Goal: Find specific page/section: Find specific page/section

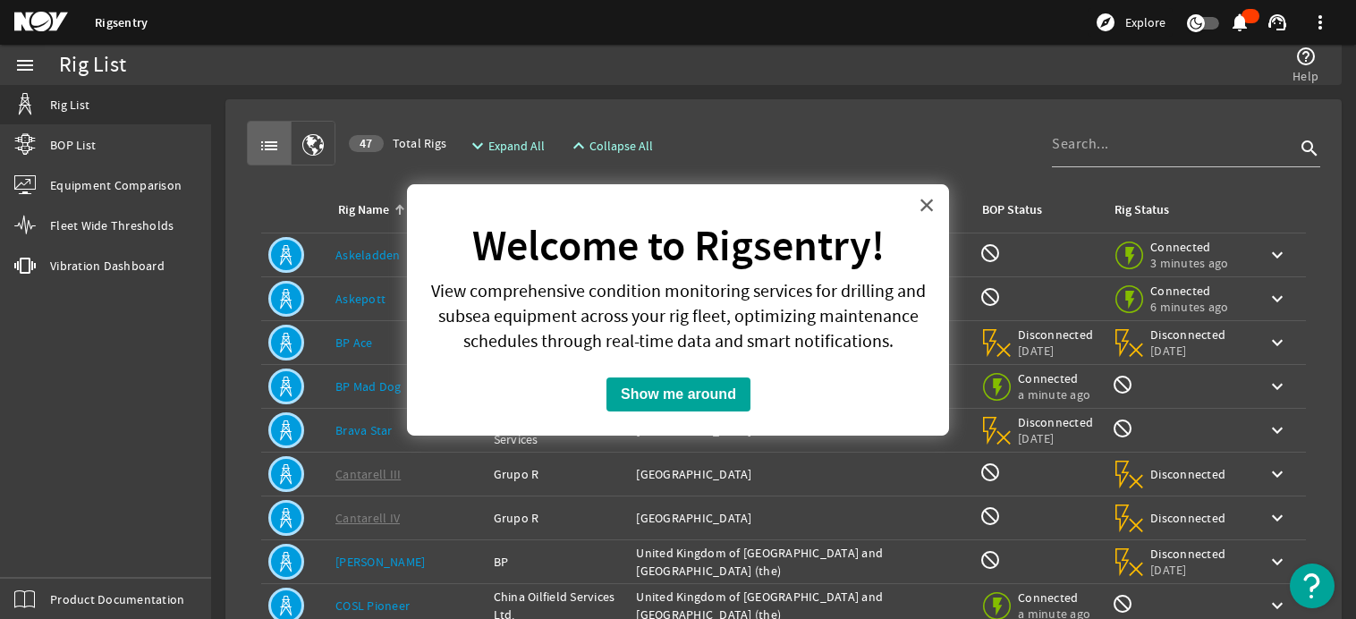
click at [929, 207] on button "×" at bounding box center [927, 205] width 17 height 29
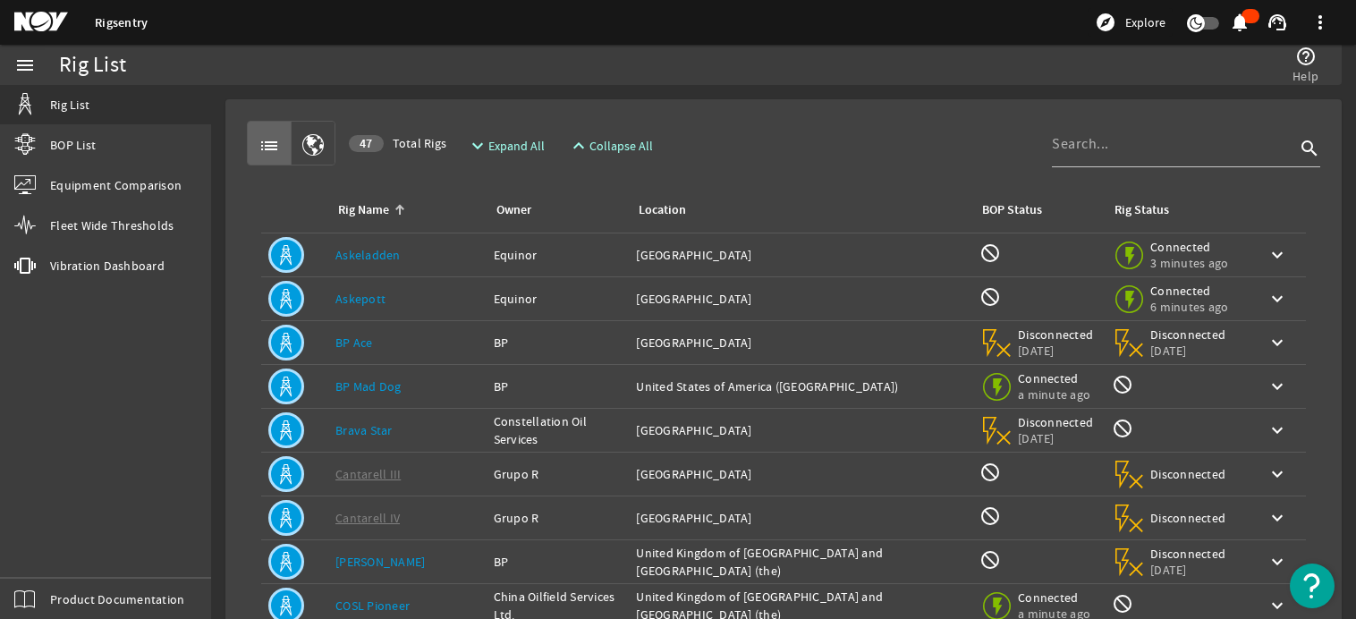
click at [1310, 67] on span "Help" at bounding box center [1306, 76] width 26 height 18
click at [1304, 62] on mat-icon "help_outline" at bounding box center [1306, 56] width 21 height 21
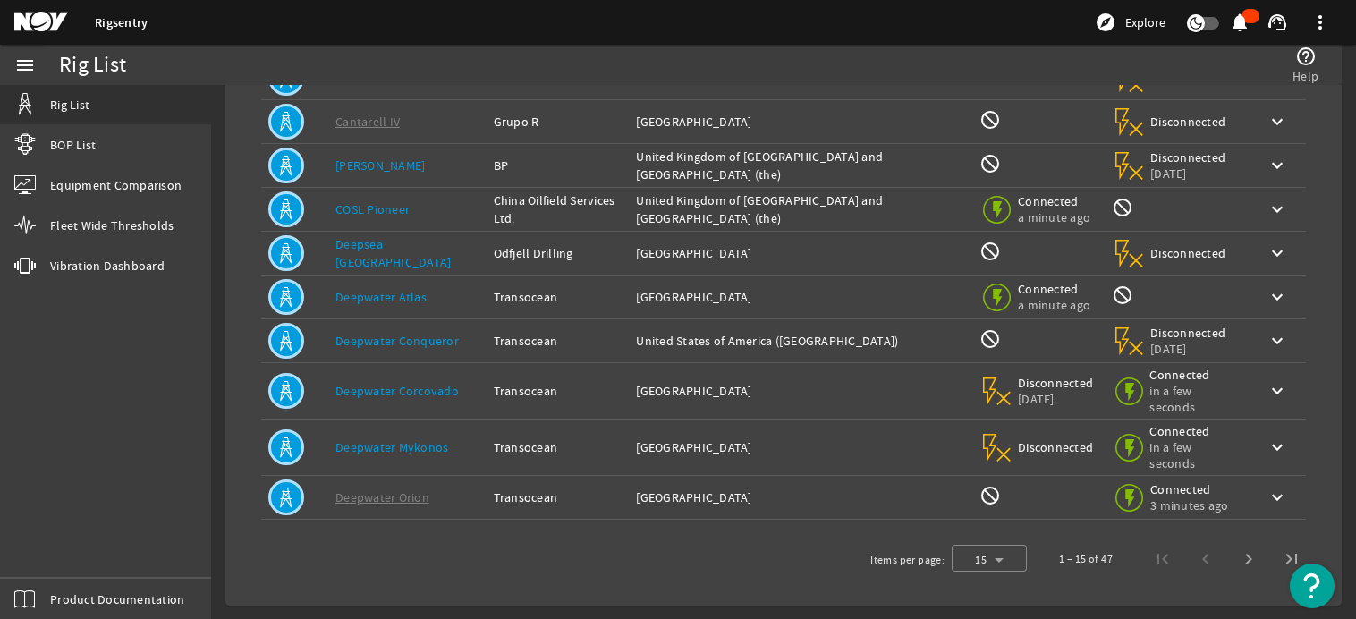
scroll to position [397, 0]
click at [1309, 584] on img "Open Resource Center" at bounding box center [1312, 586] width 45 height 45
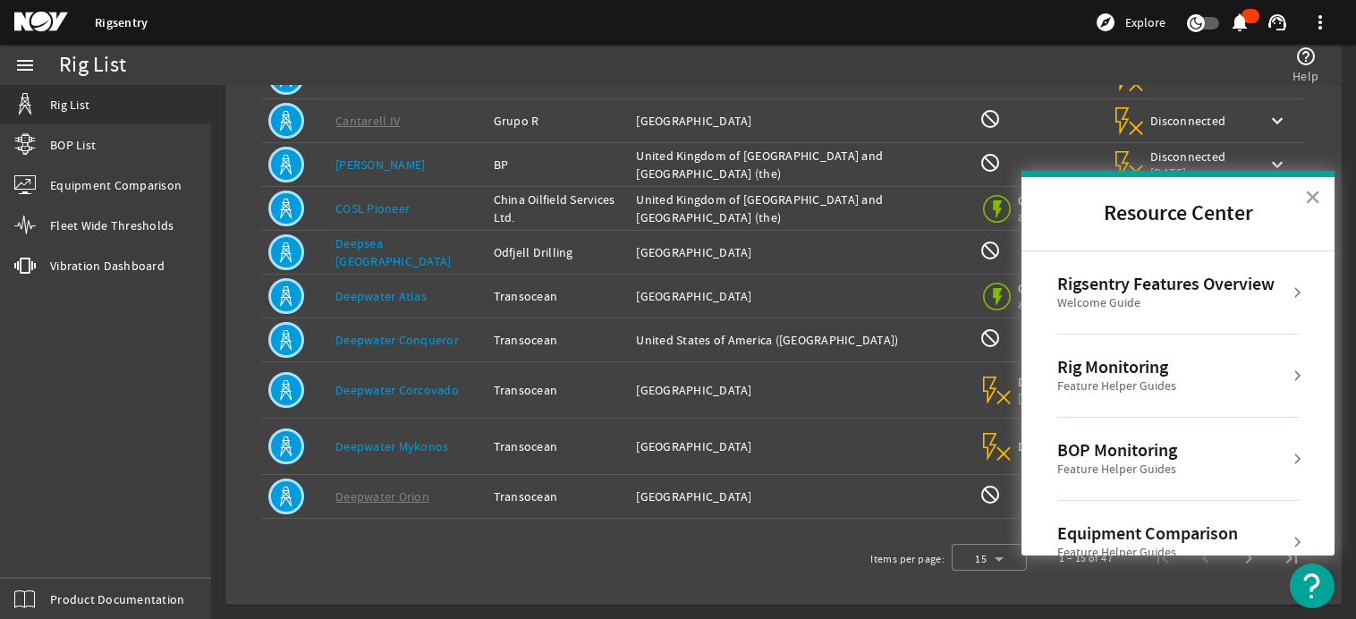
click at [1311, 190] on button "×" at bounding box center [1312, 197] width 17 height 29
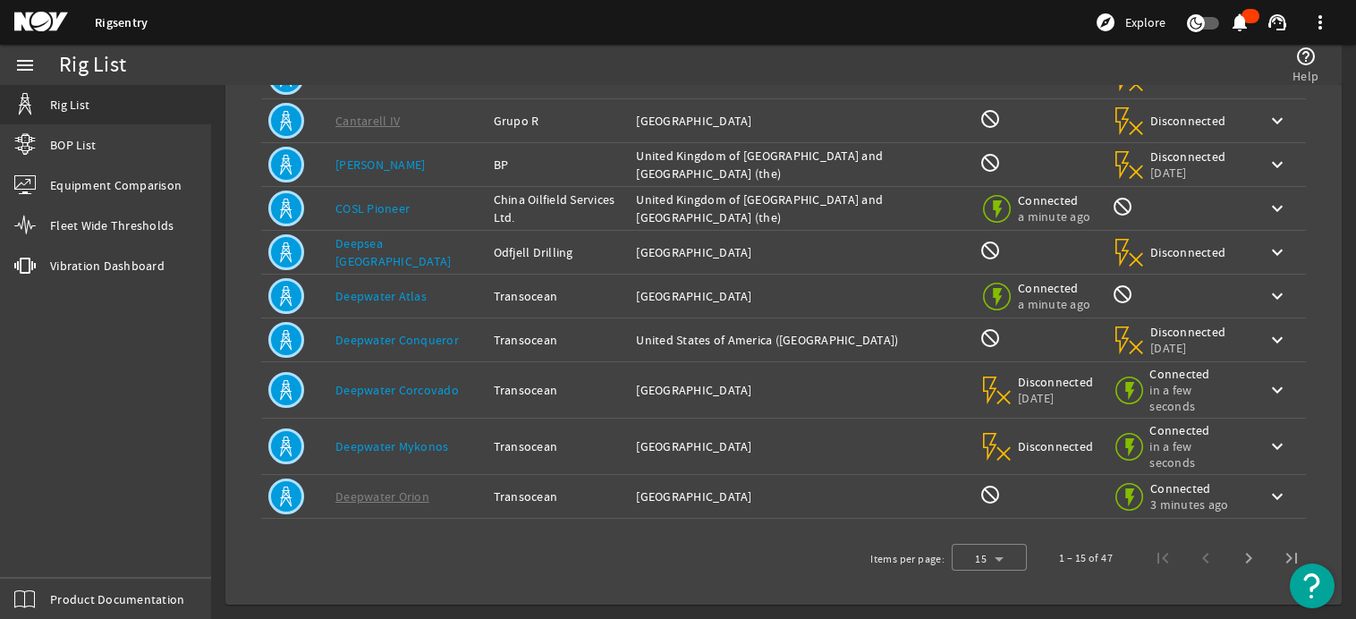
click at [1314, 191] on mat-card "list 47 Total Rigs expand_more Expand All expand_less Collapse All search Rig N…" at bounding box center [783, 153] width 1117 height 903
click at [1298, 47] on mat-icon "help_outline" at bounding box center [1306, 56] width 21 height 21
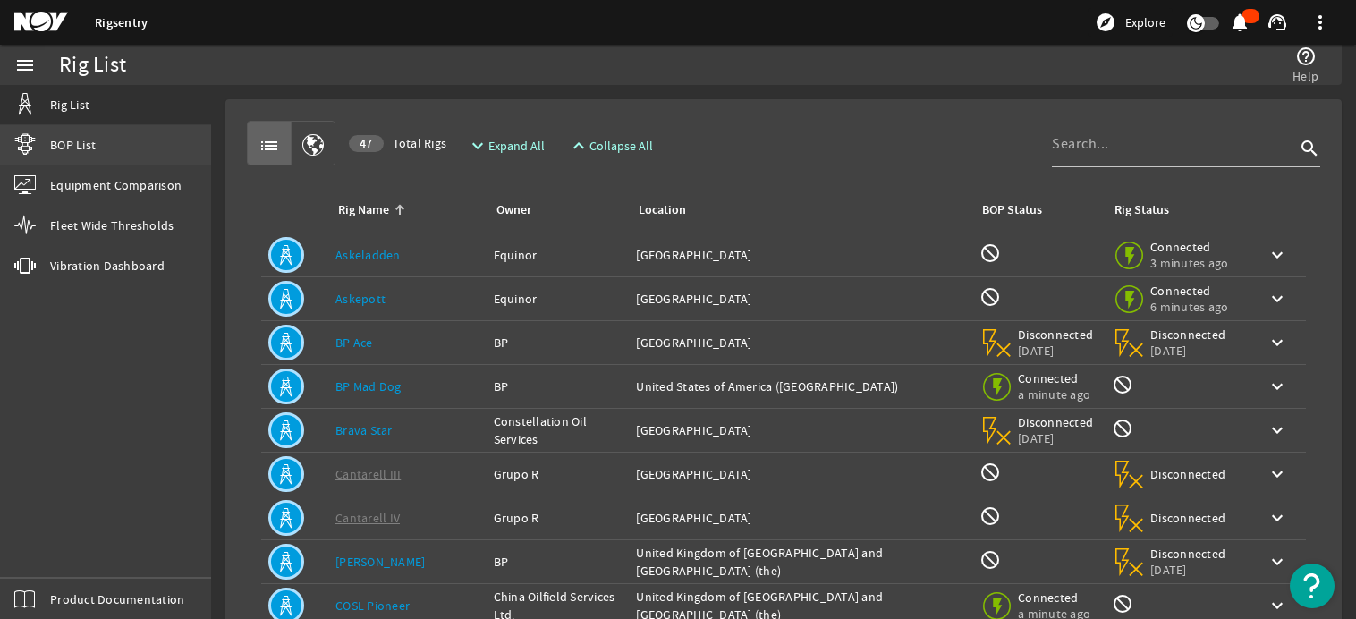
click at [90, 153] on span "BOP List" at bounding box center [73, 145] width 46 height 18
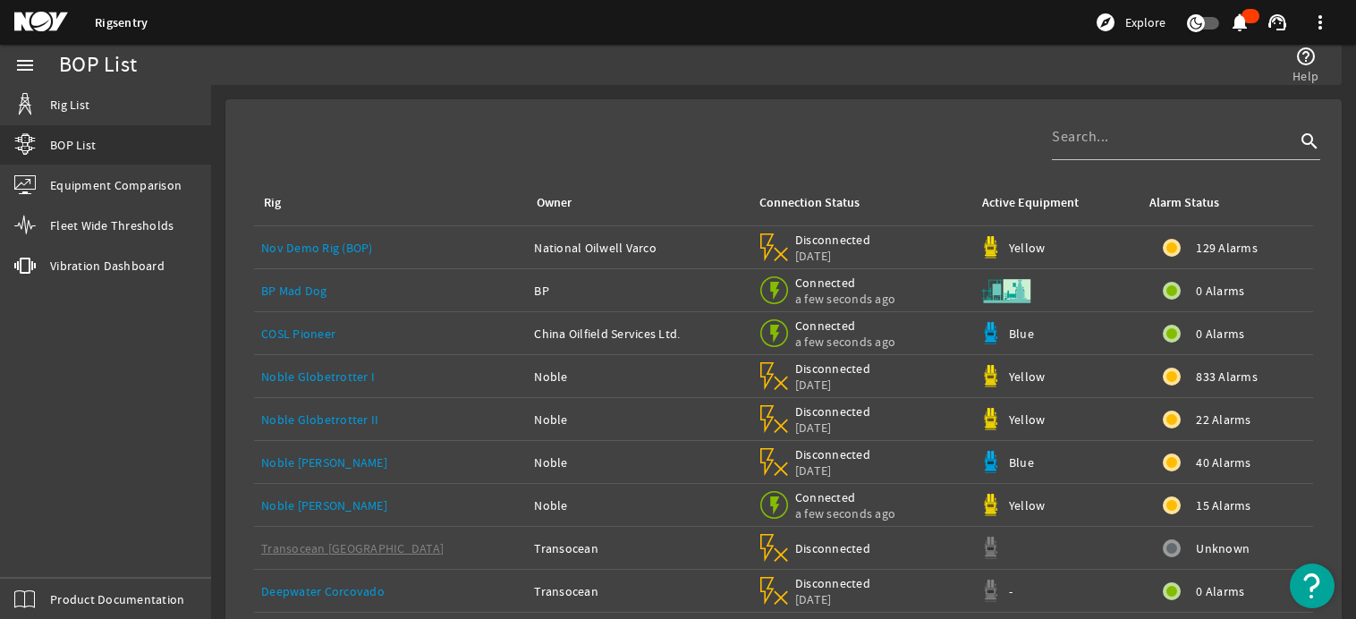
click at [761, 241] on mat-icon at bounding box center [771, 244] width 21 height 21
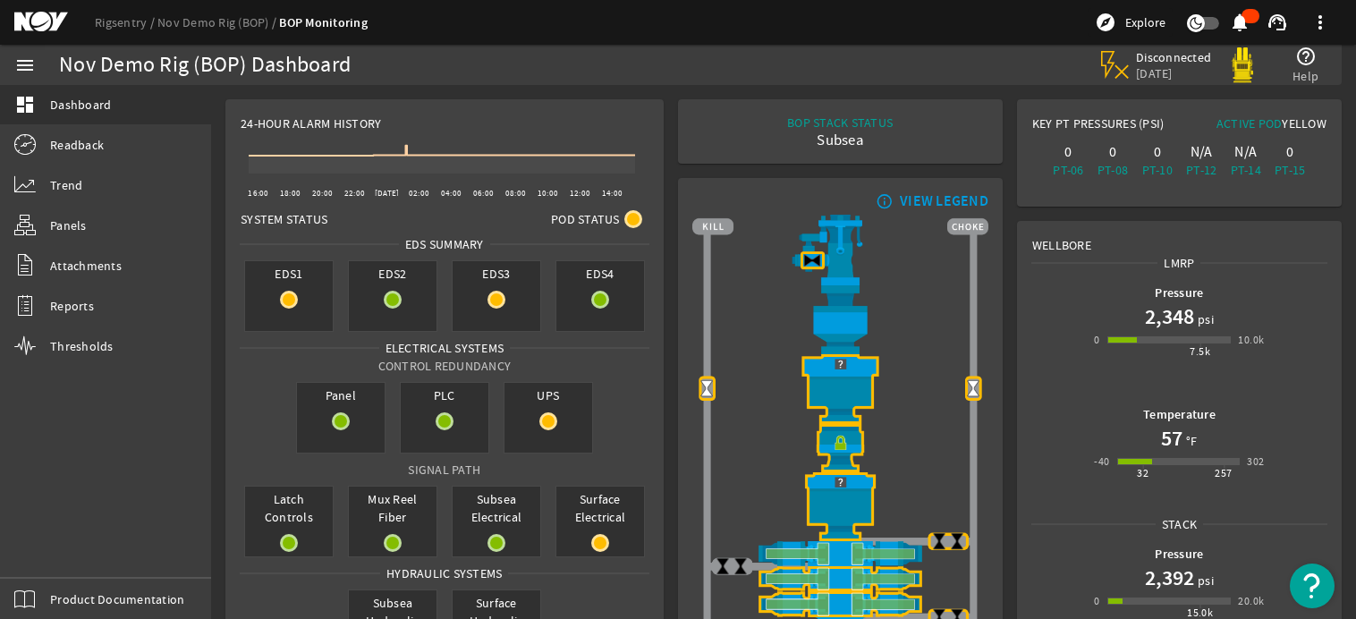
click at [1286, 61] on div "Disconnected [DATE] help_outline Help" at bounding box center [1204, 65] width 230 height 39
click at [123, 132] on link "Readback" at bounding box center [105, 144] width 211 height 39
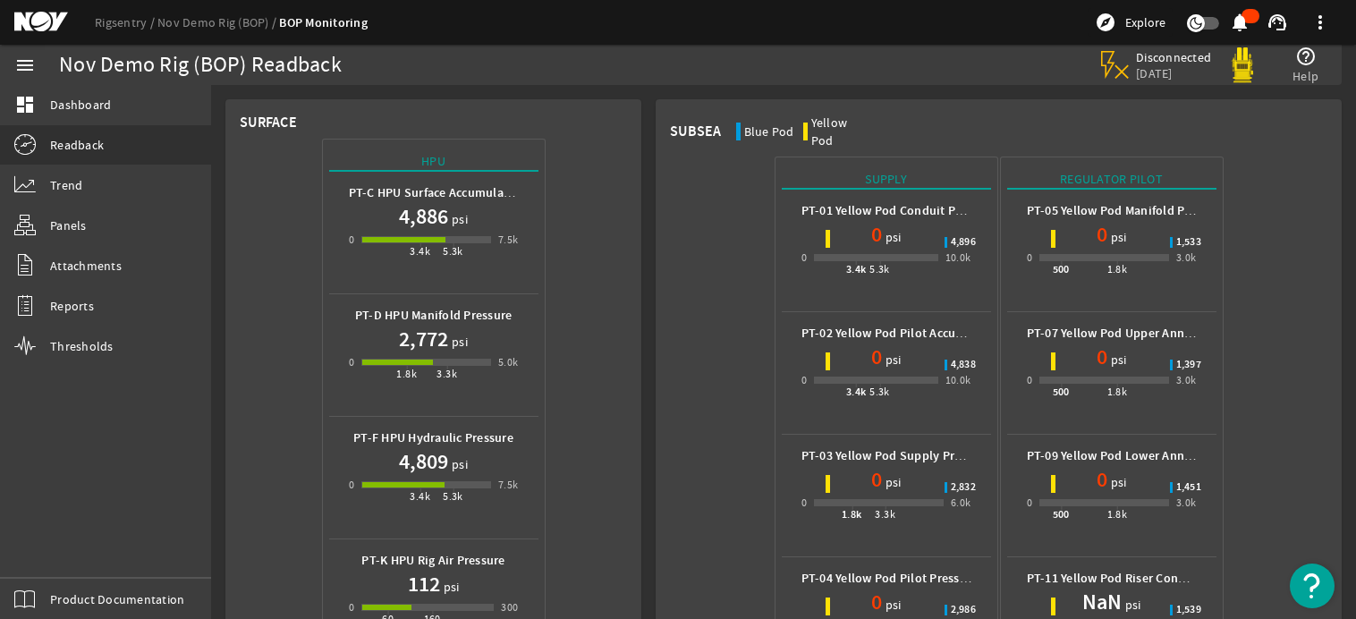
scroll to position [268, 0]
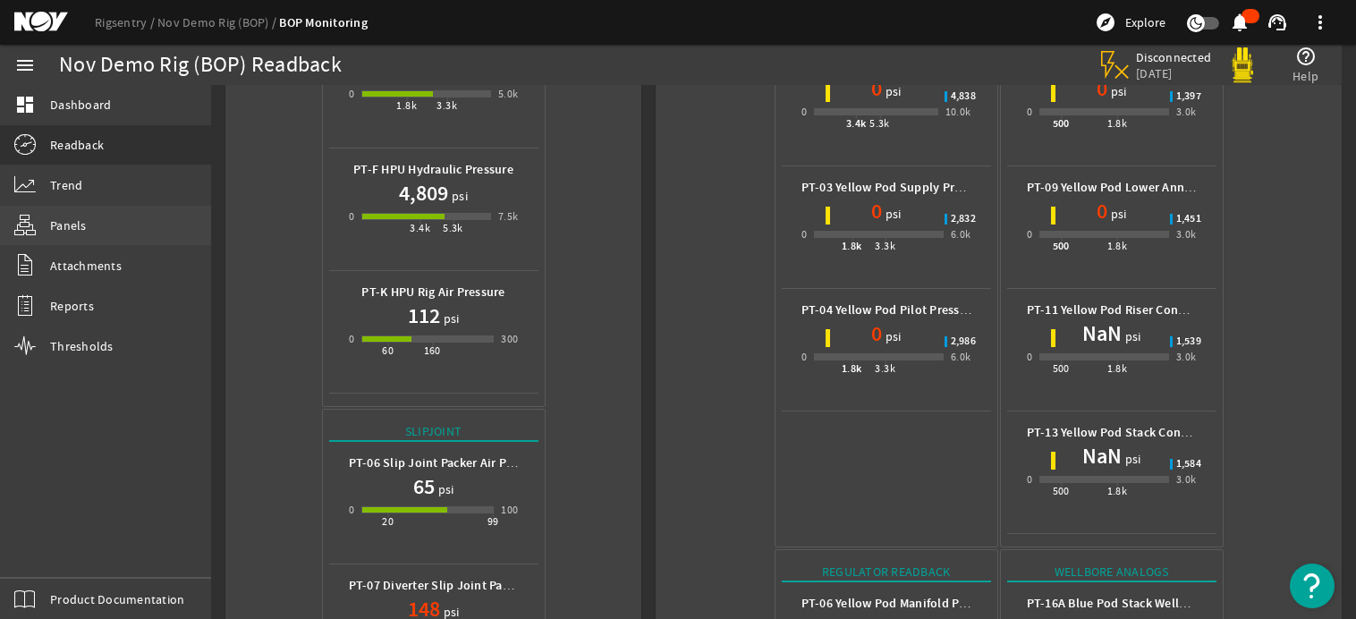
click at [142, 206] on link "Panels" at bounding box center [105, 225] width 211 height 39
